Goal: Information Seeking & Learning: Understand process/instructions

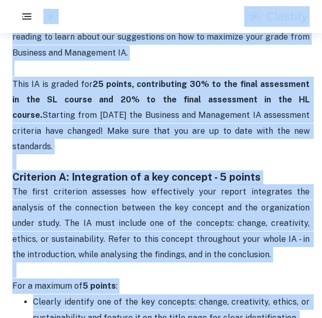
scroll to position [451, 0]
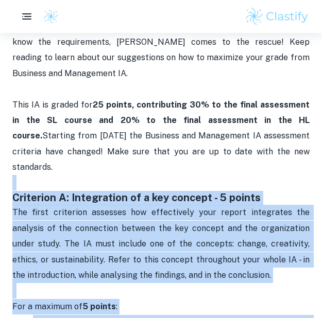
drag, startPoint x: 270, startPoint y: 191, endPoint x: 1, endPoint y: 174, distance: 269.2
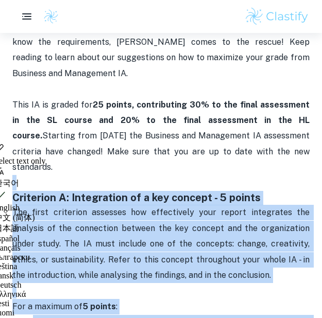
copy div "Loremipsu D: Sitametcons ad e sed doeiusm - 0 tempor Inc utlab etdolorem aliqua…"
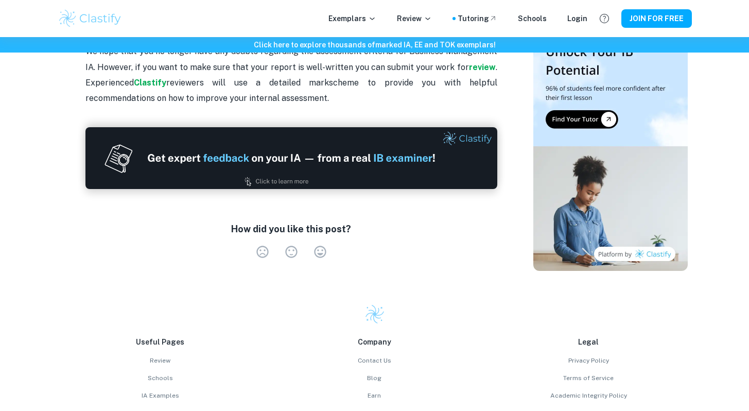
scroll to position [2391, 0]
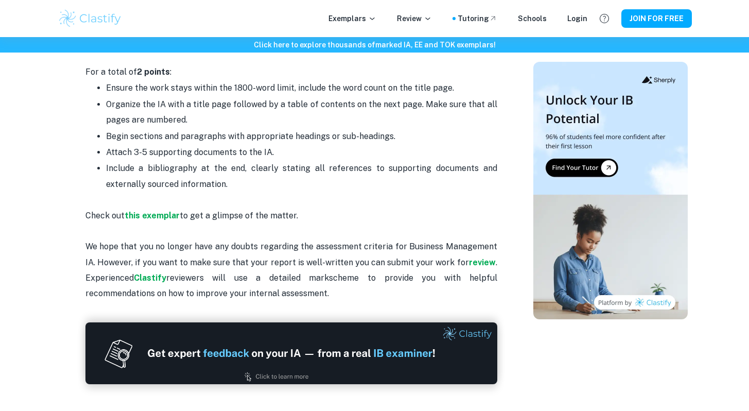
click at [321, 208] on p "Check out this exemplar to get a glimpse of the matter. We hope that you no lon…" at bounding box center [291, 255] width 412 height 94
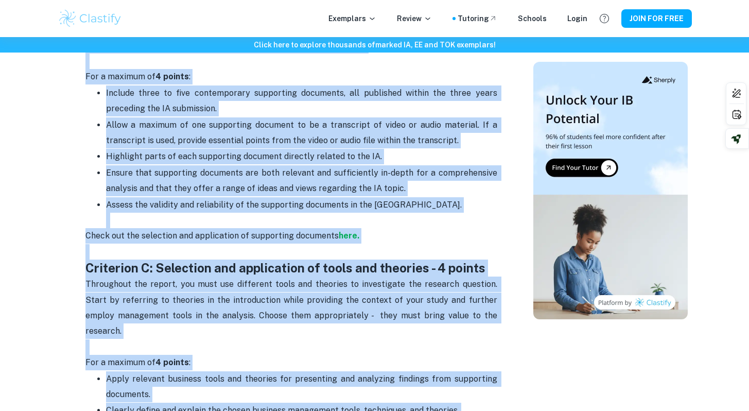
scroll to position [936, 0]
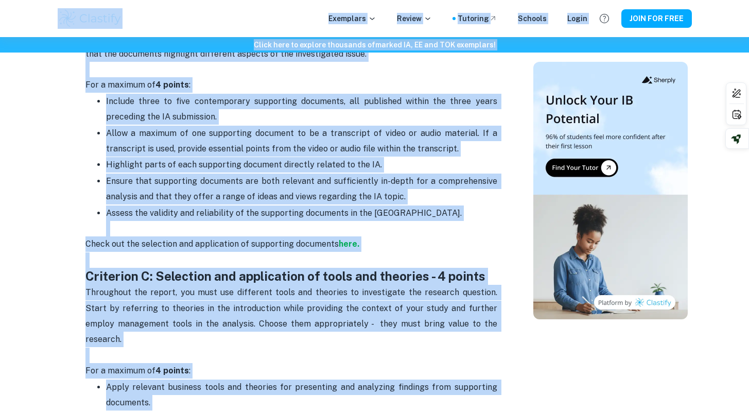
drag, startPoint x: 161, startPoint y: 256, endPoint x: 69, endPoint y: 15, distance: 258.2
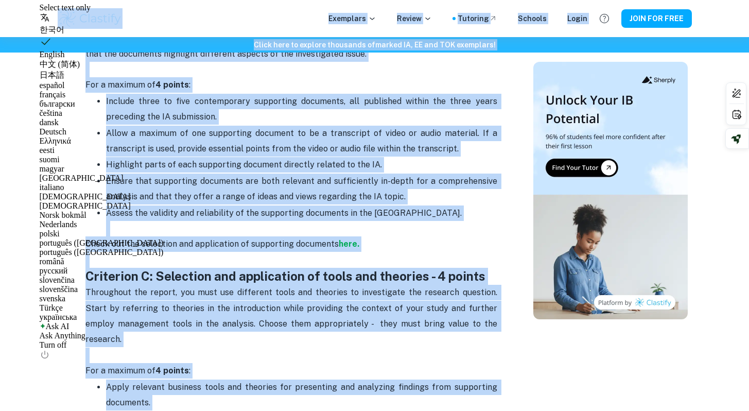
click at [151, 160] on span "Highlight parts of each supporting document directly related to the IA." at bounding box center [244, 165] width 276 height 10
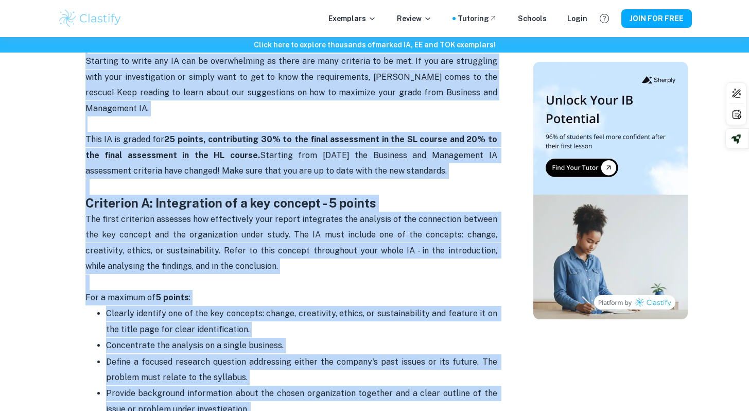
scroll to position [220, 0]
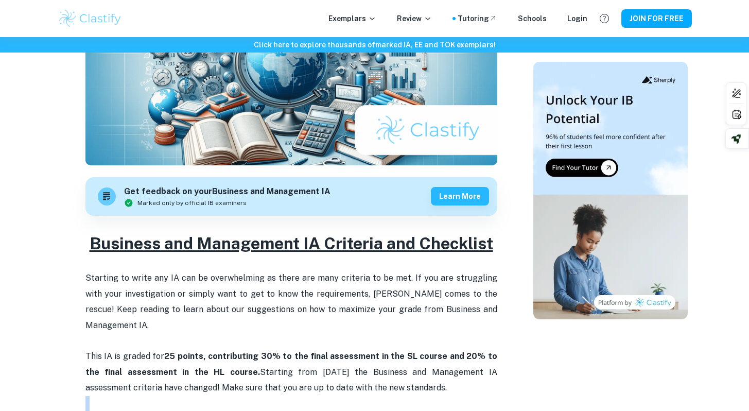
drag, startPoint x: 267, startPoint y: 276, endPoint x: 75, endPoint y: 392, distance: 224.4
copy div "Loremipsu D: Sitametcons ad e sed doeiusm - 0 tempor Inc utlab etdolorem aliqua…"
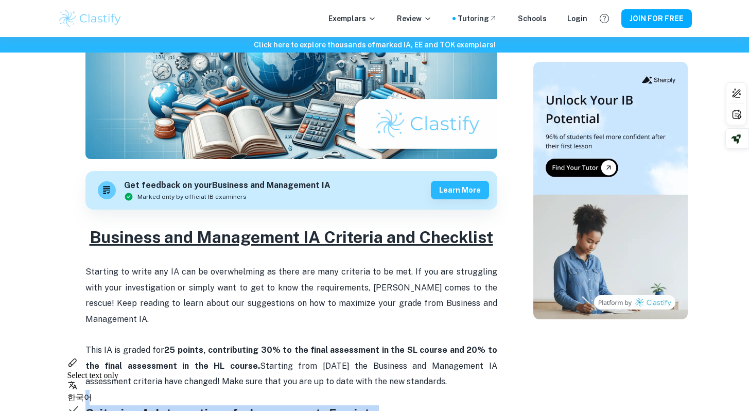
scroll to position [229, 0]
